Goal: Information Seeking & Learning: Learn about a topic

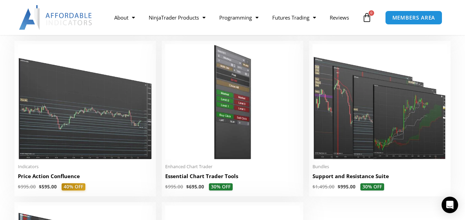
scroll to position [1445, 0]
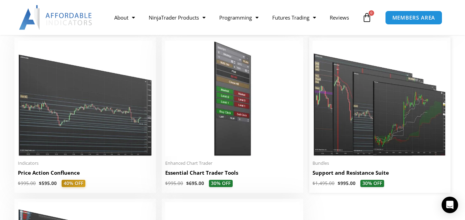
click at [396, 136] on img at bounding box center [379, 99] width 134 height 116
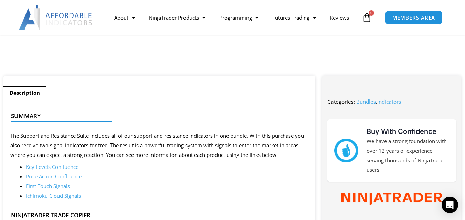
scroll to position [249, 0]
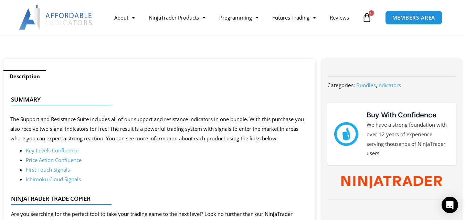
click at [41, 150] on link "Key Levels Confluence" at bounding box center [52, 150] width 53 height 7
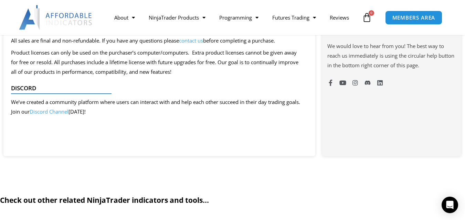
scroll to position [549, 0]
